Goal: Book appointment/travel/reservation

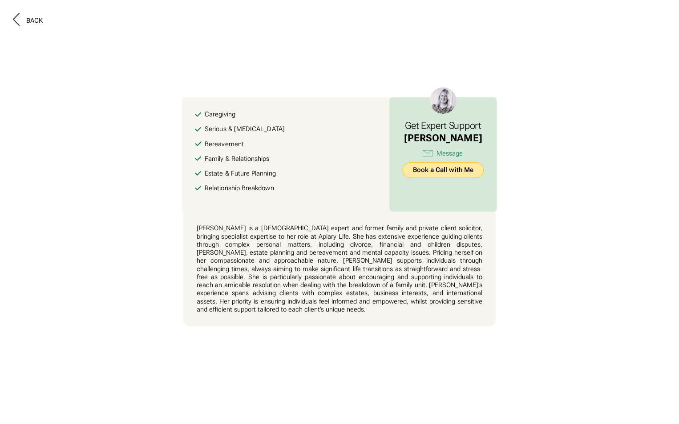
click at [458, 170] on link "Book a Call with Me" at bounding box center [442, 170] width 81 height 16
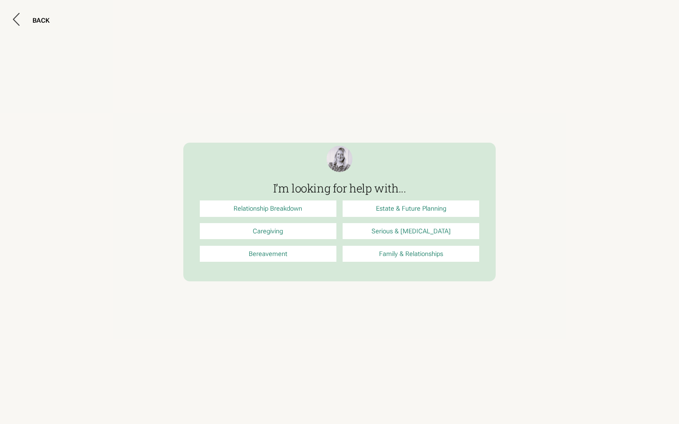
click at [411, 257] on link "Family & Relationships" at bounding box center [410, 254] width 137 height 16
